Goal: Information Seeking & Learning: Understand process/instructions

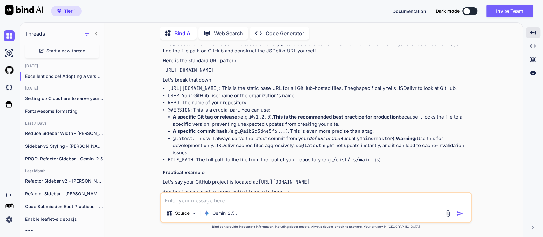
scroll to position [141, 0]
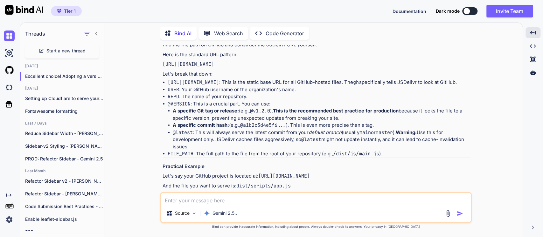
click at [209, 93] on li "USER : Your GitHub username or the organization's name." at bounding box center [319, 89] width 303 height 7
click at [180, 100] on li "REPO : The name of your repository." at bounding box center [319, 96] width 303 height 7
click at [194, 100] on li "REPO : The name of your repository." at bounding box center [319, 96] width 303 height 7
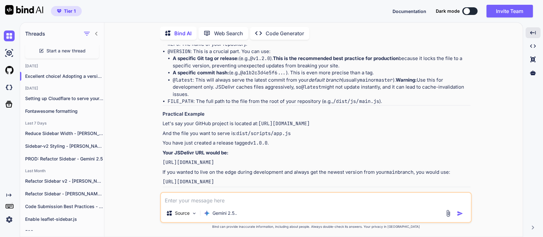
scroll to position [212, 0]
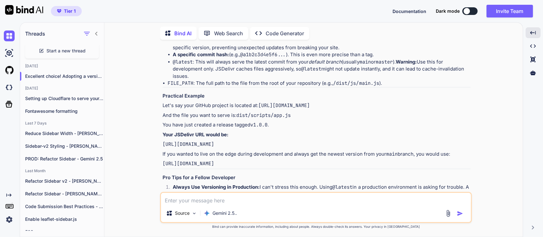
click at [258, 109] on code "[URL][DOMAIN_NAME]" at bounding box center [284, 105] width 52 height 6
click at [220, 109] on p "Let's say your GitHub project is located at: [URL][DOMAIN_NAME]" at bounding box center [317, 105] width 308 height 7
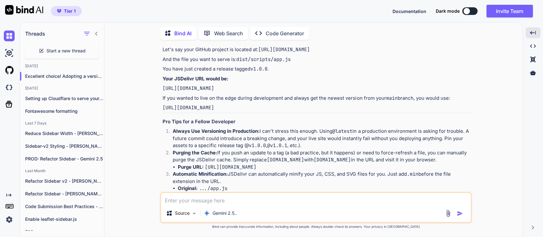
scroll to position [282, 0]
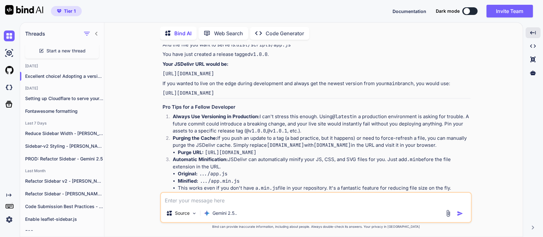
click at [214, 77] on code "[URL][DOMAIN_NAME]" at bounding box center [189, 74] width 52 height 6
click at [278, 87] on p "If you wanted to live on the edge during development and always get the newest …" at bounding box center [317, 83] width 308 height 7
click at [214, 96] on code "[URL][DOMAIN_NAME]" at bounding box center [189, 93] width 52 height 6
click at [217, 111] on h3 "Pro Tips for a Fellow Developer" at bounding box center [317, 107] width 308 height 7
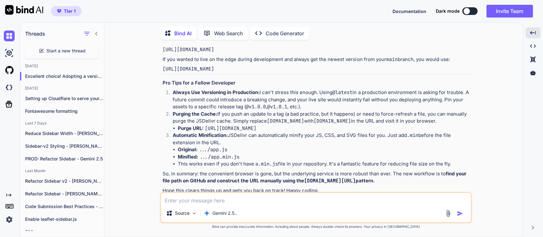
scroll to position [318, 0]
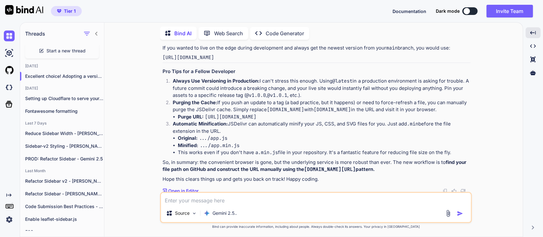
click at [230, 84] on strong "Always Use Versioning in Production:" at bounding box center [216, 81] width 87 height 6
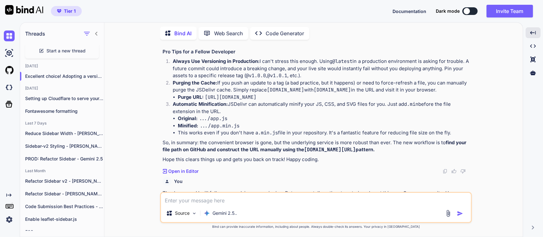
scroll to position [353, 0]
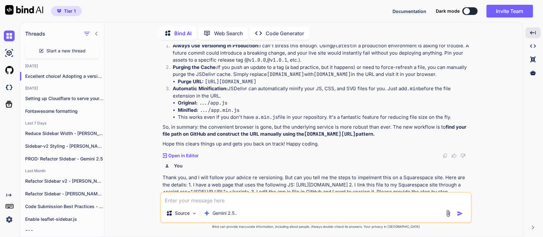
click at [214, 78] on p "Purging the Cache: If you push an update to a tag (a bad practice, but it happe…" at bounding box center [322, 71] width 298 height 14
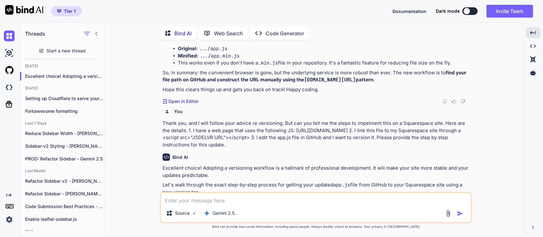
scroll to position [424, 0]
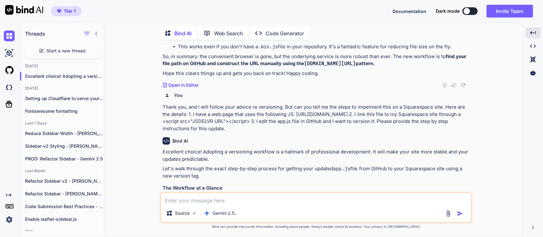
click at [243, 132] on p "Thank you, and I will follow your advice re versioning. But can you tell me the…" at bounding box center [317, 118] width 308 height 29
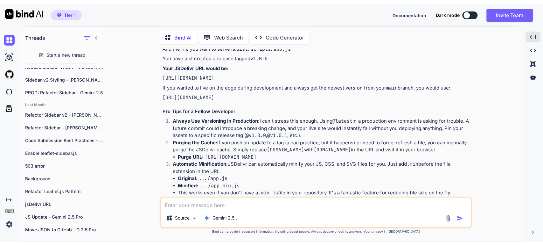
scroll to position [275, 0]
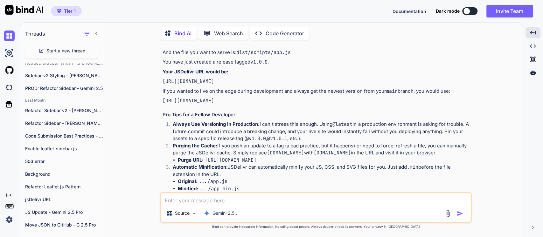
drag, startPoint x: 306, startPoint y: 47, endPoint x: 163, endPoint y: 59, distance: 143.0
click at [163, 46] on p "Let's say your GitHub project is located at: [URL][DOMAIN_NAME]" at bounding box center [317, 42] width 308 height 7
copy code "[URL][DOMAIN_NAME]"
